Goal: Browse casually

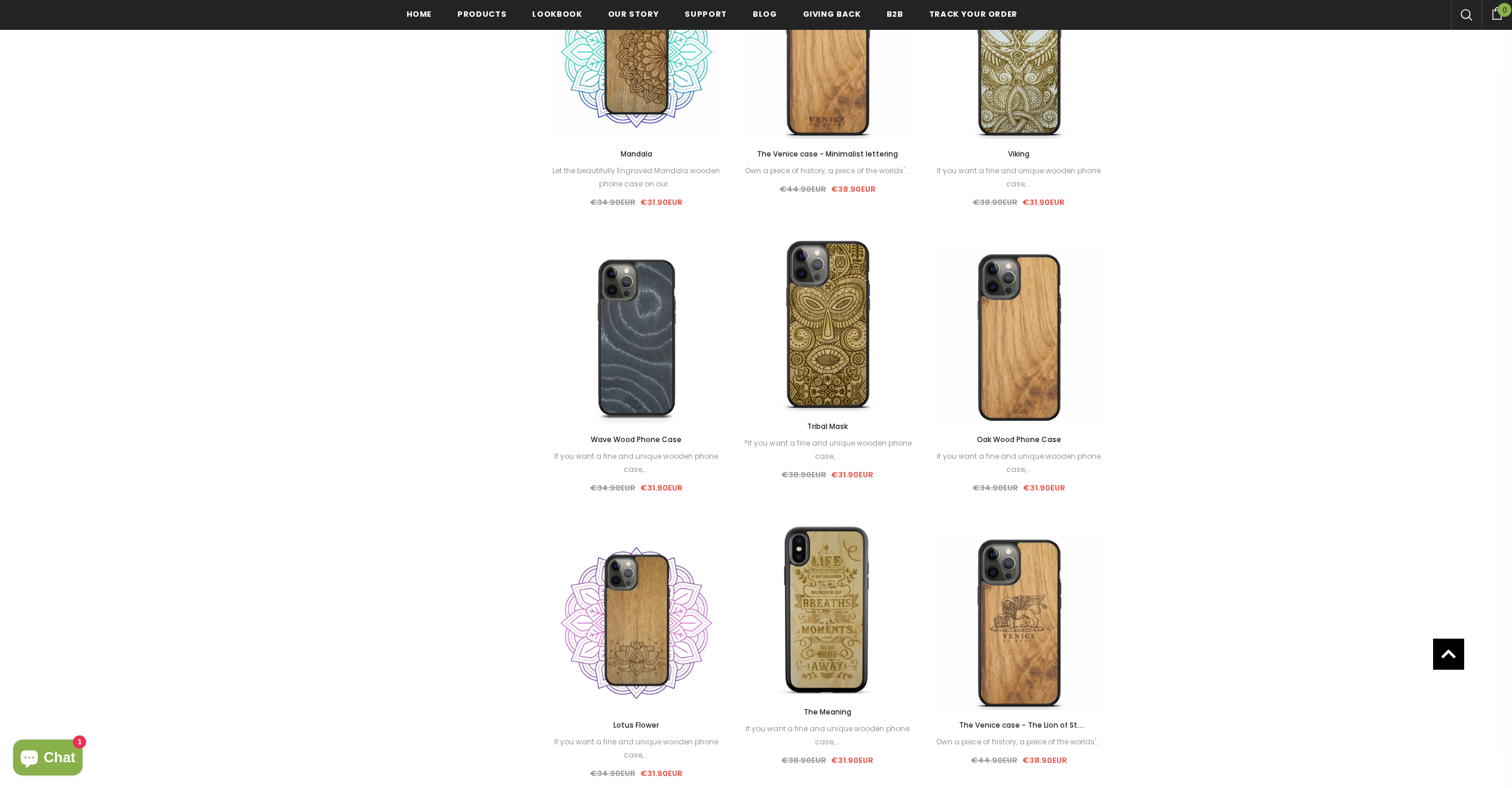
scroll to position [1013, 0]
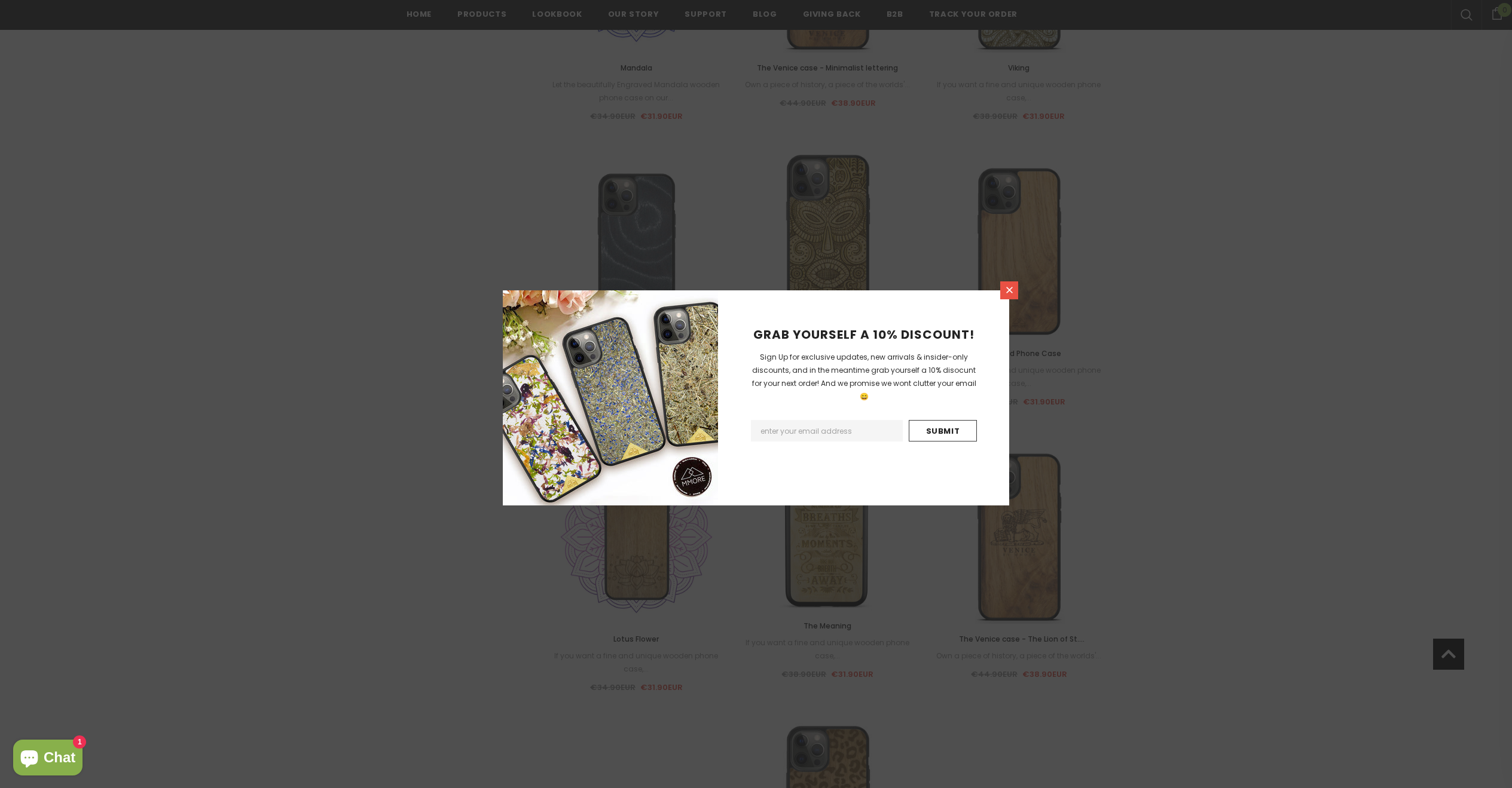
click at [1011, 289] on icon at bounding box center [1009, 290] width 10 height 10
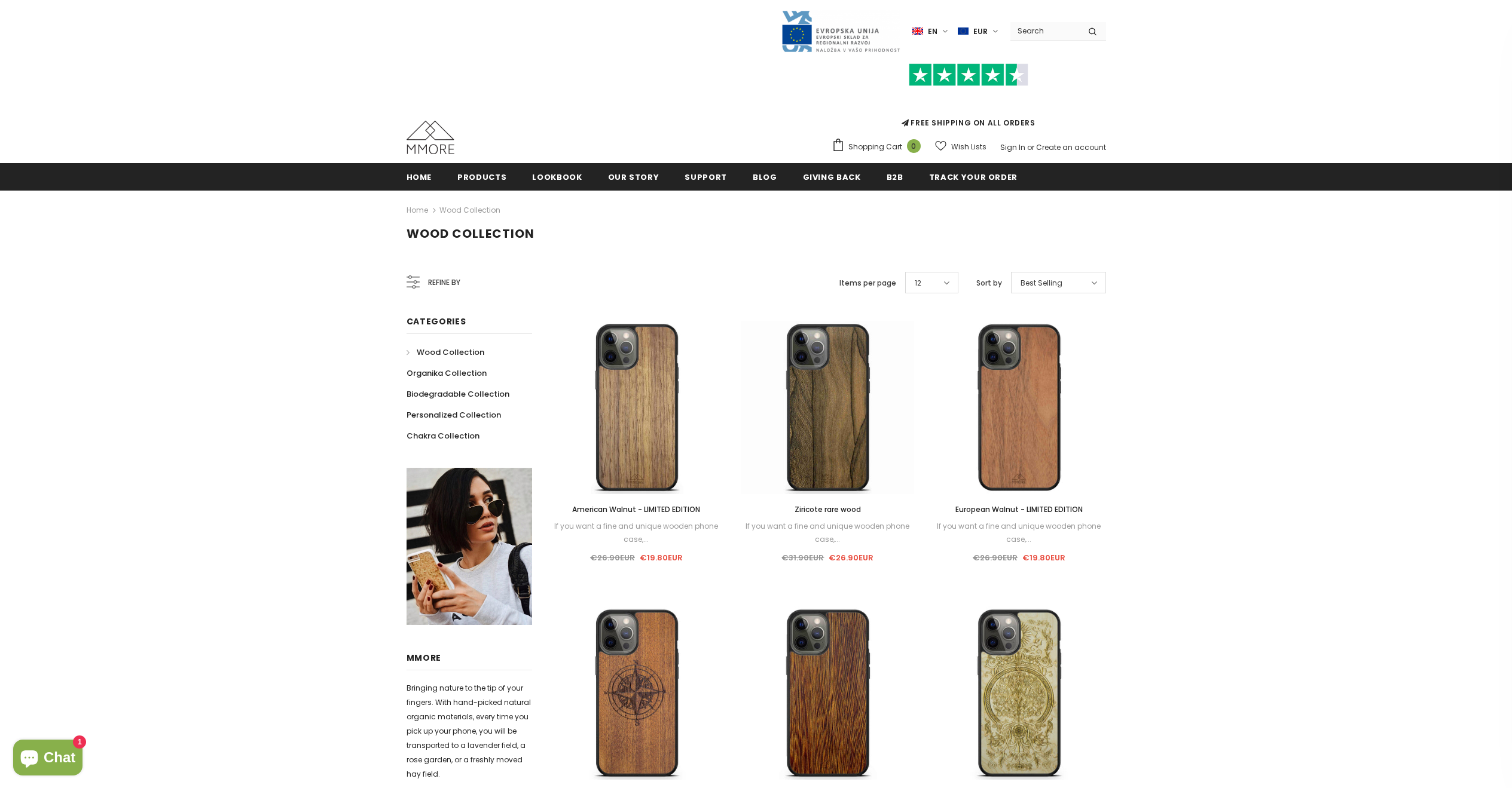
scroll to position [2, 0]
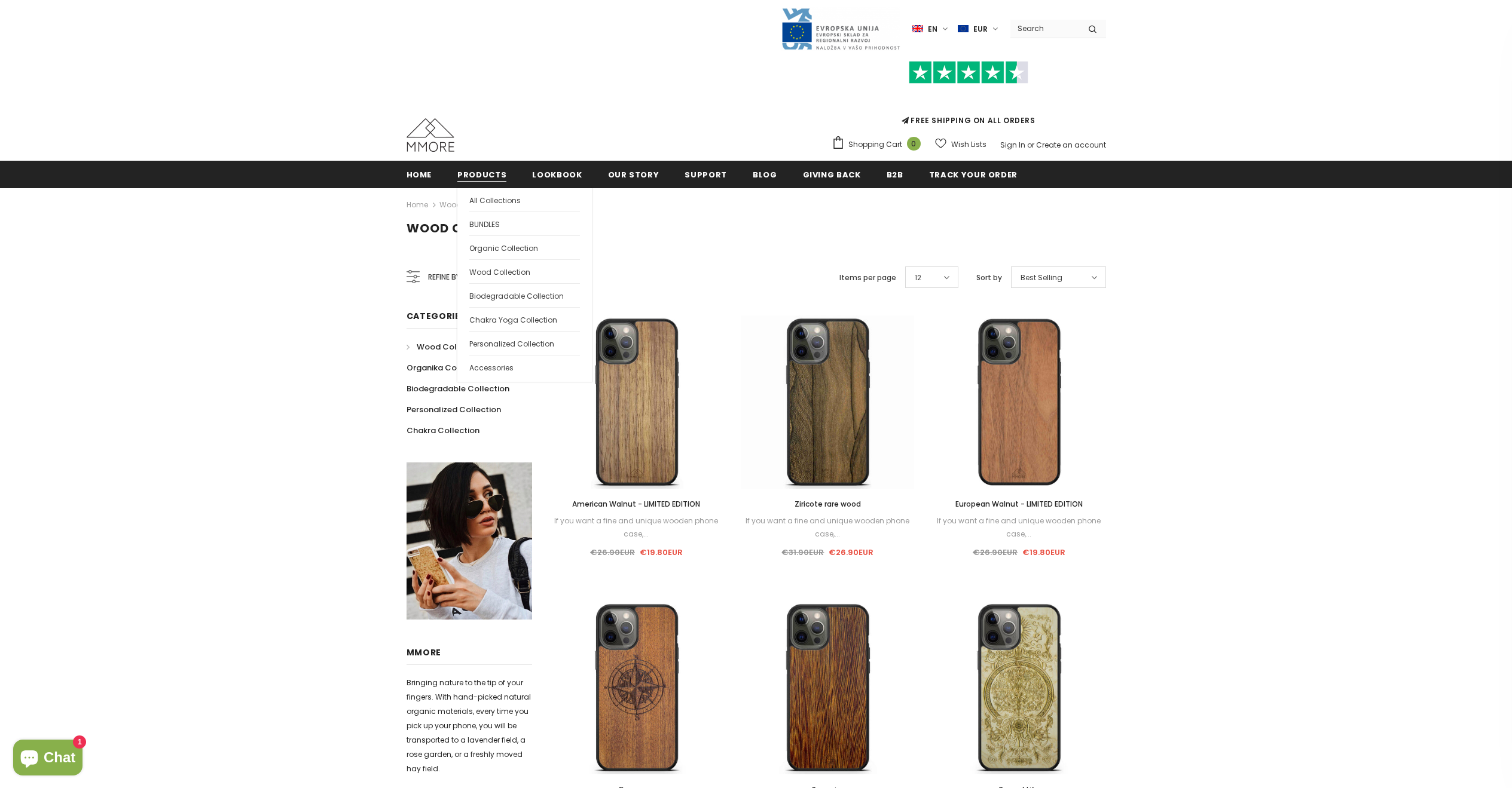
click at [482, 175] on span "Products" at bounding box center [482, 175] width 49 height 11
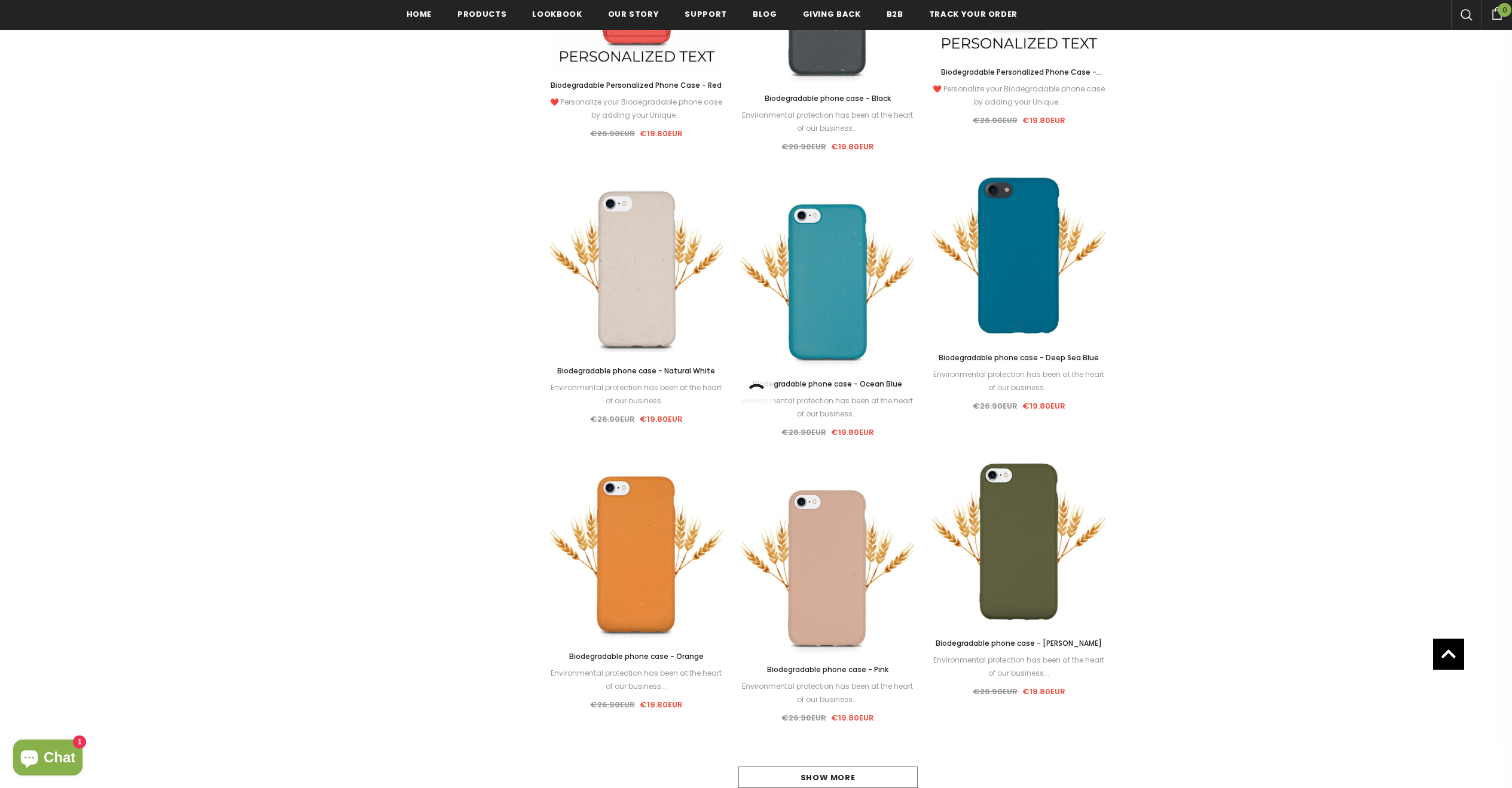
scroll to position [2298, 0]
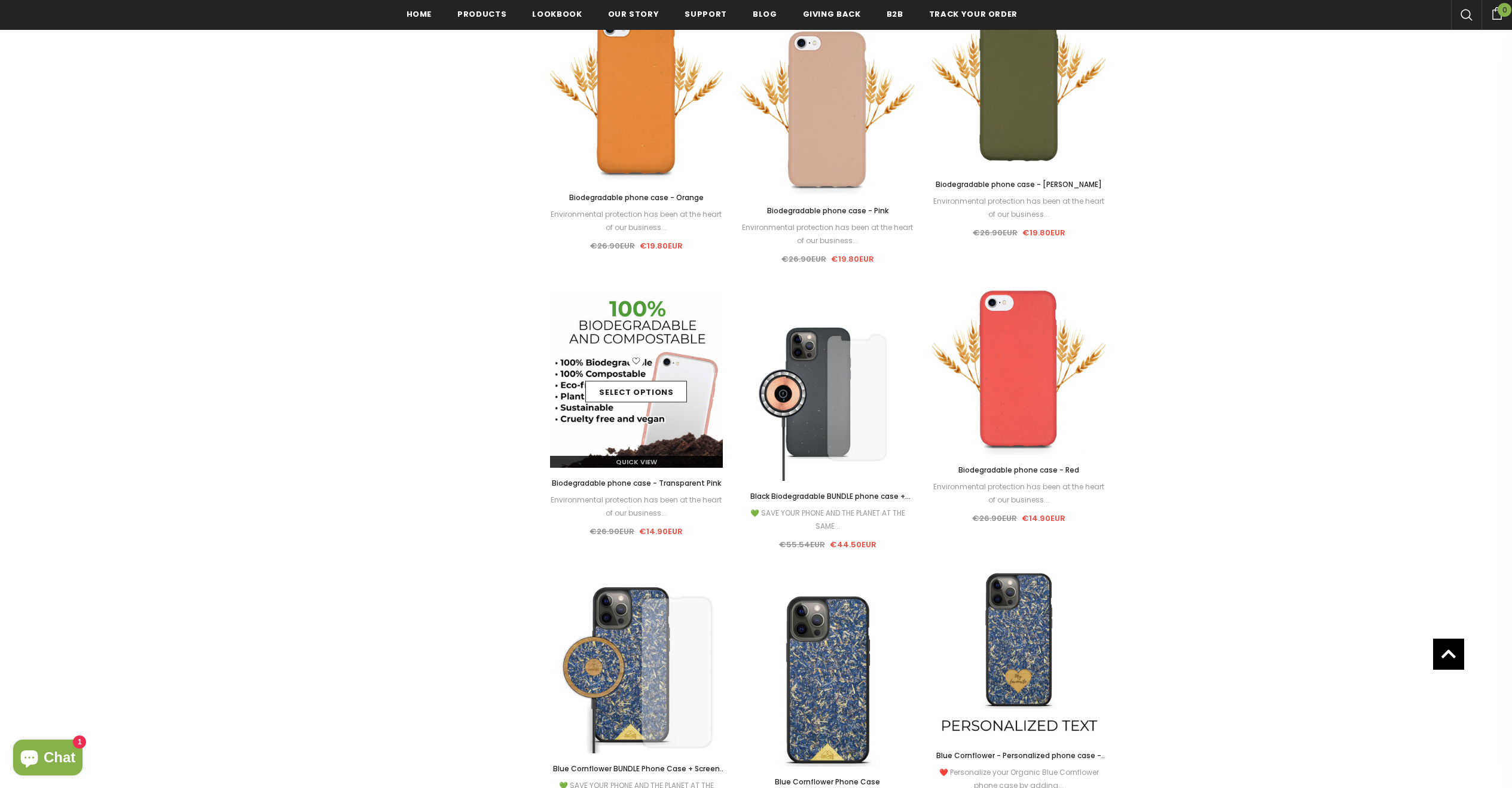
click at [650, 438] on img at bounding box center [637, 381] width 173 height 173
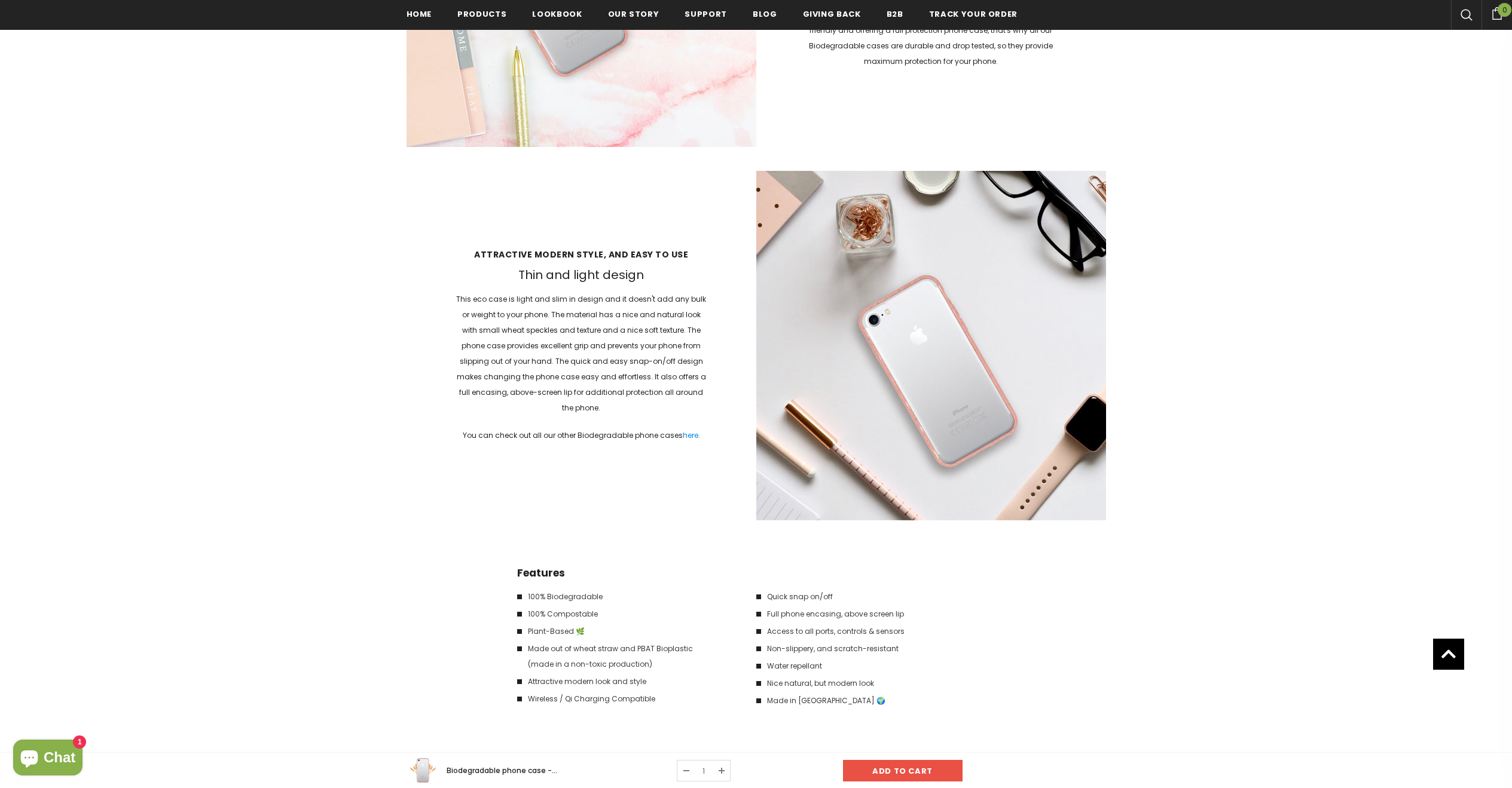
scroll to position [1583, 0]
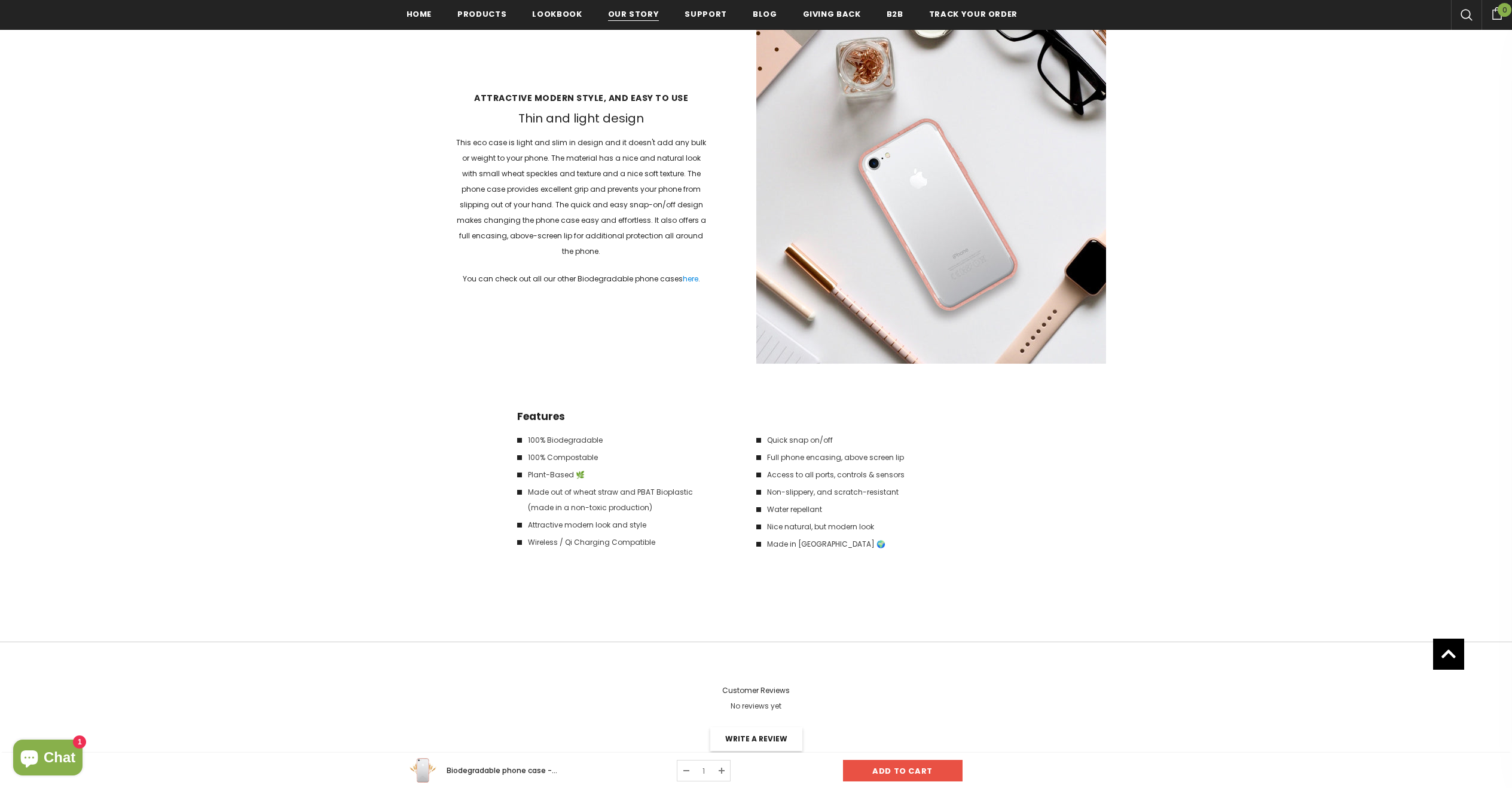
click at [638, 9] on span "Our Story" at bounding box center [633, 13] width 52 height 11
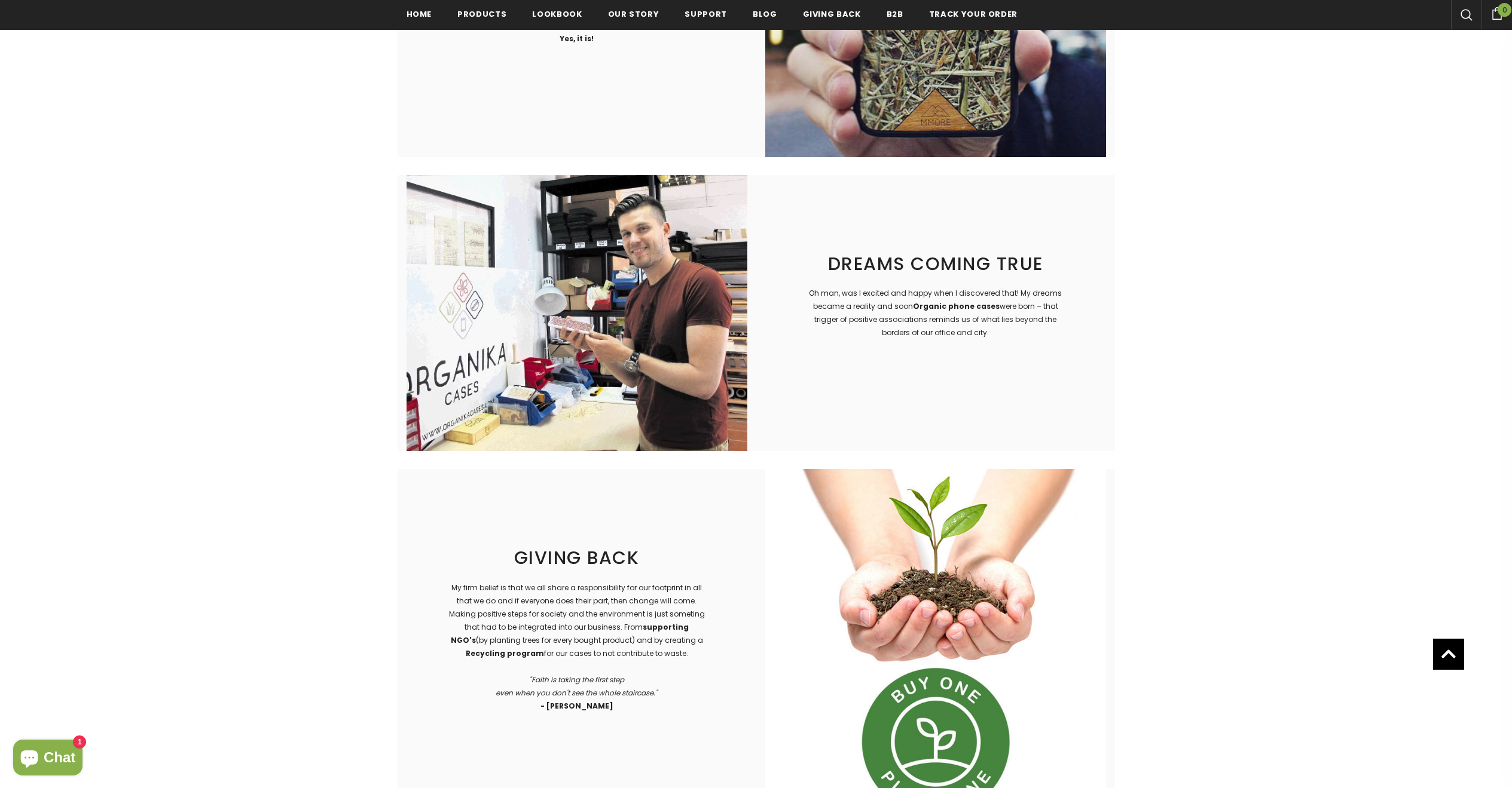
scroll to position [1636, 0]
